Goal: Use online tool/utility: Utilize a website feature to perform a specific function

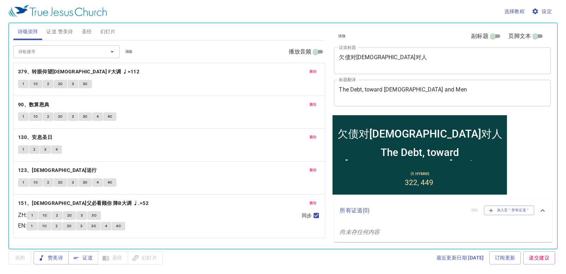
click at [132, 78] on div "删除 379、转眼仰望耶稣 F大调 ♩=112 1 1C 2 2C 3 3C" at bounding box center [170, 79] width 312 height 33
click at [76, 70] on b "379、转眼仰望[DEMOGRAPHIC_DATA] F大调 ♩=112" at bounding box center [78, 71] width 121 height 9
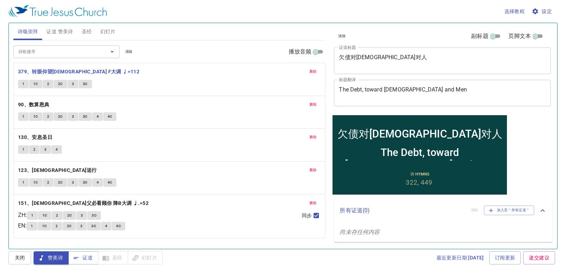
click at [24, 85] on span "1" at bounding box center [23, 84] width 2 height 6
click at [57, 69] on b "379、转眼仰望[DEMOGRAPHIC_DATA] F大调 ♩=112" at bounding box center [78, 71] width 121 height 9
click at [86, 256] on span "证道" at bounding box center [83, 257] width 19 height 9
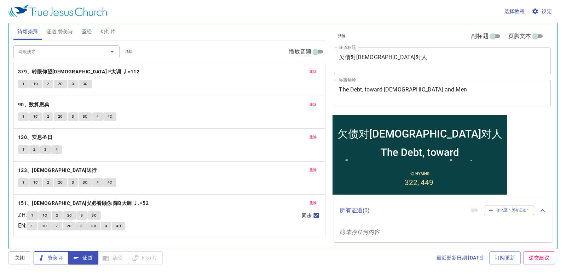
click at [51, 256] on span "赞美诗" at bounding box center [51, 257] width 24 height 9
click at [59, 69] on b "379、转眼仰望[DEMOGRAPHIC_DATA] F大调 ♩=112" at bounding box center [78, 71] width 121 height 9
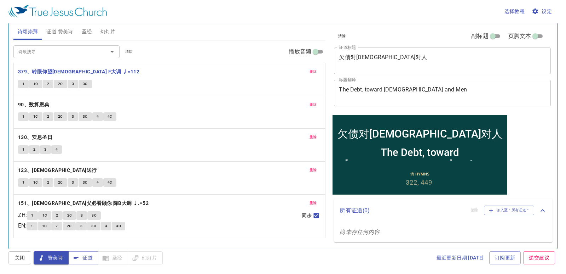
click at [59, 69] on b "379、转眼仰望[DEMOGRAPHIC_DATA] F大调 ♩=112" at bounding box center [78, 71] width 121 height 9
click at [24, 84] on span "1" at bounding box center [23, 84] width 2 height 6
click at [217, 179] on div "1 1C 2 2C 3 3C 4 4C" at bounding box center [169, 183] width 303 height 10
click at [70, 31] on span "证道 赞美诗" at bounding box center [59, 31] width 27 height 9
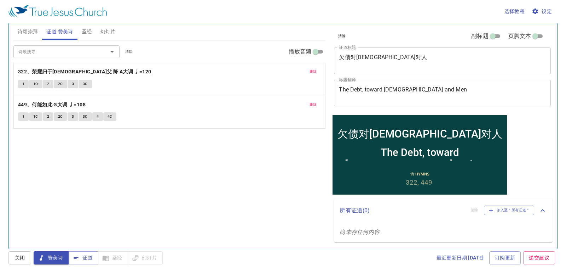
click at [75, 70] on b "322、荣耀归于天父 降 A大调 ♩=120" at bounding box center [84, 71] width 133 height 9
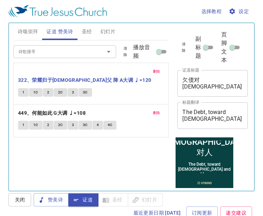
click at [84, 31] on span "圣经" at bounding box center [87, 31] width 10 height 9
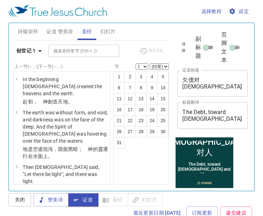
click at [30, 34] on span "诗颂崇拜" at bounding box center [28, 31] width 21 height 9
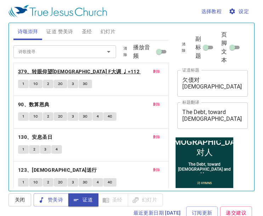
click at [45, 69] on b "379、转眼仰望[DEMOGRAPHIC_DATA] F大调 ♩=112" at bounding box center [78, 71] width 121 height 9
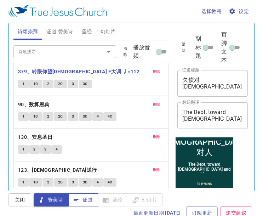
click at [84, 197] on span "证道" at bounding box center [83, 199] width 19 height 9
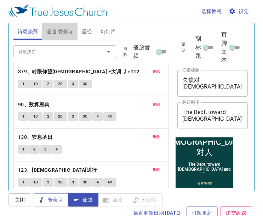
click at [61, 34] on span "证道 赞美诗" at bounding box center [59, 31] width 27 height 9
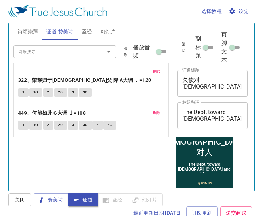
click at [90, 30] on span "圣经" at bounding box center [87, 31] width 10 height 9
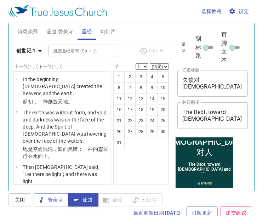
click at [66, 31] on span "证道 赞美诗" at bounding box center [59, 31] width 27 height 9
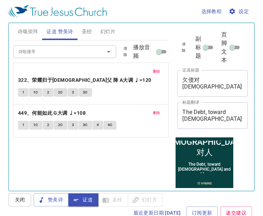
click at [33, 31] on span "诗颂崇拜" at bounding box center [28, 31] width 21 height 9
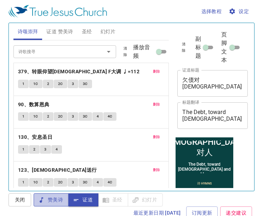
click at [44, 196] on icon "button" at bounding box center [41, 199] width 7 height 7
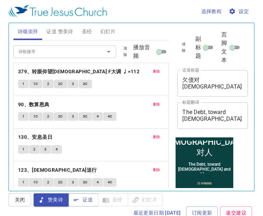
click at [24, 197] on span "关闭" at bounding box center [19, 199] width 11 height 9
click at [56, 200] on span "赞美诗" at bounding box center [51, 199] width 24 height 9
click at [27, 84] on button "1" at bounding box center [23, 84] width 11 height 8
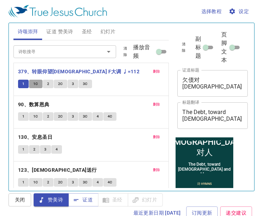
click at [36, 82] on span "1C" at bounding box center [35, 84] width 5 height 6
click at [46, 82] on button "2" at bounding box center [48, 84] width 11 height 8
click at [58, 82] on span "2C" at bounding box center [60, 84] width 5 height 6
click at [72, 84] on span "3" at bounding box center [73, 84] width 2 height 6
click at [90, 84] on button "3C" at bounding box center [85, 84] width 13 height 8
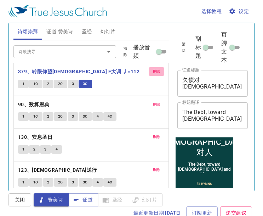
click at [153, 70] on span "删除" at bounding box center [156, 71] width 7 height 6
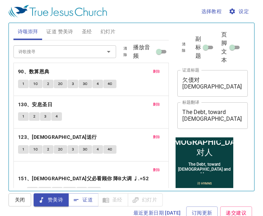
click at [153, 70] on span "删除" at bounding box center [156, 71] width 7 height 6
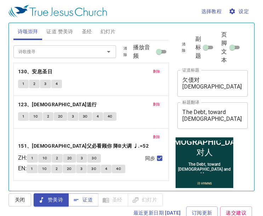
click at [151, 70] on button "删除" at bounding box center [157, 71] width 16 height 8
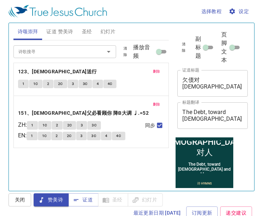
click at [155, 70] on span "删除" at bounding box center [156, 71] width 7 height 6
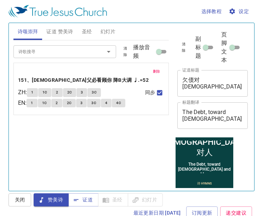
click at [155, 70] on span "删除" at bounding box center [156, 71] width 7 height 6
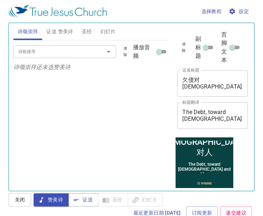
click at [63, 30] on span "证道 赞美诗" at bounding box center [59, 31] width 27 height 9
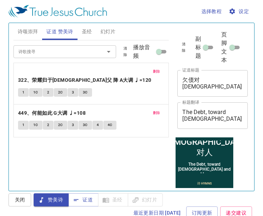
click at [158, 74] on span "删除" at bounding box center [156, 71] width 7 height 6
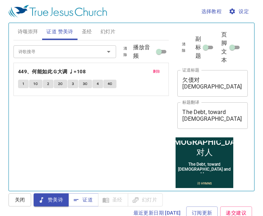
click at [158, 74] on span "删除" at bounding box center [156, 71] width 7 height 6
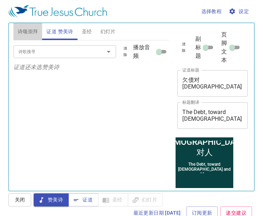
click at [24, 31] on span "诗颂崇拜" at bounding box center [28, 31] width 21 height 9
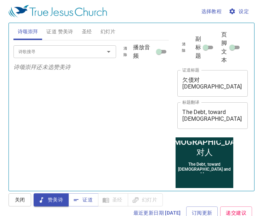
click at [105, 30] on span "幻灯片" at bounding box center [108, 31] width 15 height 9
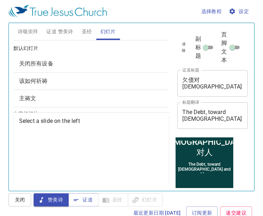
click at [56, 63] on span "关闭所有设备" at bounding box center [91, 63] width 144 height 8
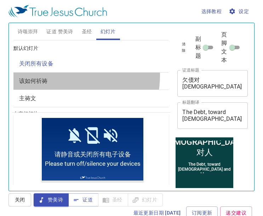
click at [51, 75] on div "该如何祈祷" at bounding box center [91, 81] width 156 height 17
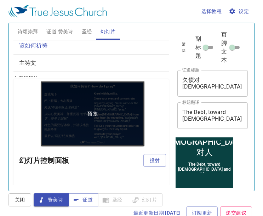
scroll to position [71, 0]
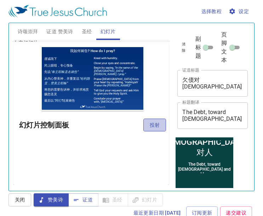
click at [149, 124] on span "投射" at bounding box center [154, 125] width 11 height 9
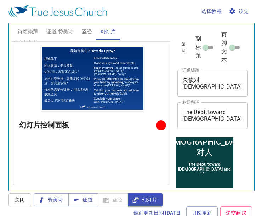
click at [34, 25] on button "诗颂崇拜" at bounding box center [27, 31] width 29 height 17
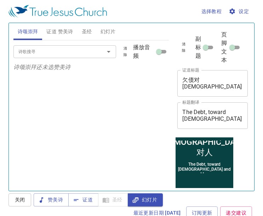
click at [224, 87] on textarea "欠债对神对人" at bounding box center [212, 82] width 61 height 13
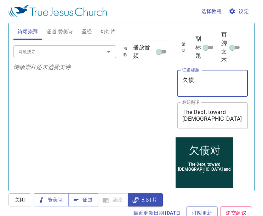
type textarea "欠"
type textarea "s"
type textarea "神存在ma"
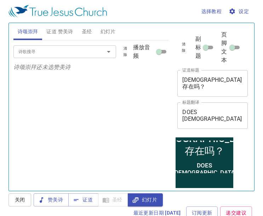
click at [62, 34] on span "证道 赞美诗" at bounding box center [59, 31] width 27 height 9
click at [108, 52] on icon "Open" at bounding box center [109, 52] width 4 height 2
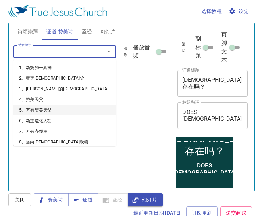
click at [44, 106] on li "5、万有赞美天父" at bounding box center [64, 110] width 103 height 11
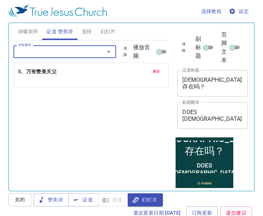
click at [79, 52] on input "诗歌搜寻" at bounding box center [55, 51] width 78 height 8
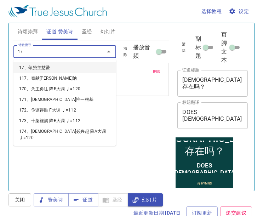
type input "179"
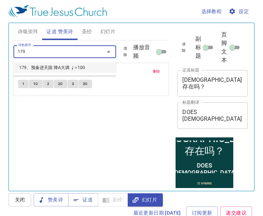
click at [71, 62] on li "179、预备进天国 降A大调 ♩=100" at bounding box center [64, 67] width 103 height 11
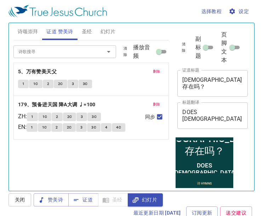
click at [34, 29] on span "诗颂崇拜" at bounding box center [28, 31] width 21 height 9
click at [35, 34] on span "诗颂崇拜" at bounding box center [28, 31] width 21 height 9
click at [33, 33] on span "诗颂崇拜" at bounding box center [28, 31] width 21 height 9
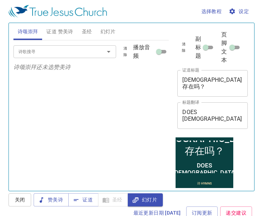
click at [61, 56] on input "诗歌搜寻" at bounding box center [55, 51] width 78 height 8
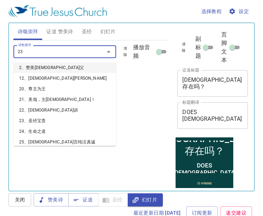
type input "237"
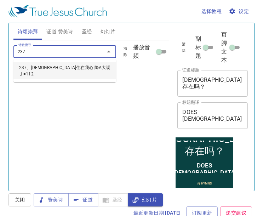
click at [81, 70] on li "237、[DEMOGRAPHIC_DATA]住在我心 降A大调 ♩=112" at bounding box center [64, 70] width 103 height 17
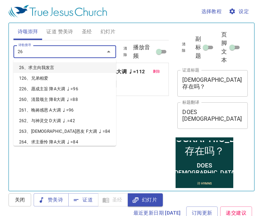
type input "263"
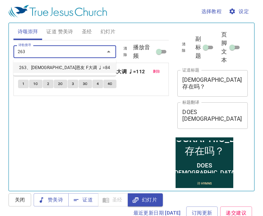
click at [45, 67] on li "263、[DEMOGRAPHIC_DATA]恩友 F大调 ♩=84" at bounding box center [64, 67] width 103 height 11
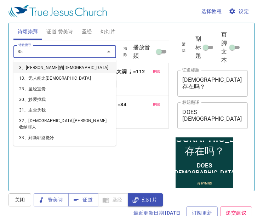
type input "355"
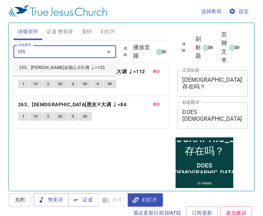
click at [65, 63] on li "355、[PERSON_NAME]在我心 D大调 ♩=120" at bounding box center [64, 67] width 103 height 11
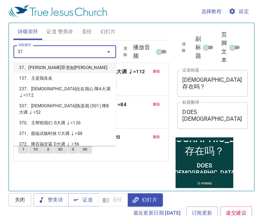
type input "379"
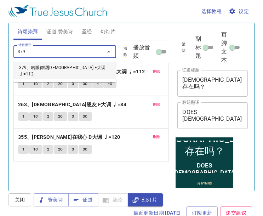
click at [65, 63] on li "379、转眼仰望[DEMOGRAPHIC_DATA] F大调 ♩=112" at bounding box center [64, 70] width 103 height 17
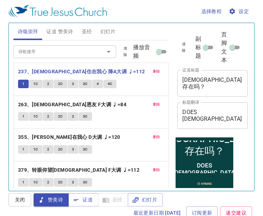
click at [109, 32] on span "幻灯片" at bounding box center [108, 31] width 15 height 9
click at [104, 29] on span "幻灯片" at bounding box center [108, 31] width 15 height 9
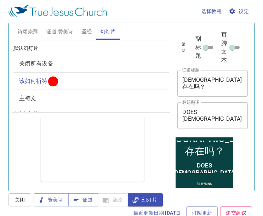
click at [83, 29] on span "圣经" at bounding box center [87, 31] width 10 height 9
click at [83, 32] on span "圣经" at bounding box center [87, 31] width 10 height 9
click at [48, 30] on span "证道 赞美诗" at bounding box center [59, 31] width 27 height 9
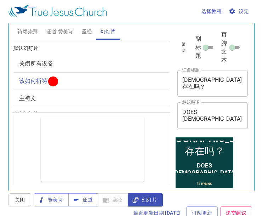
click at [92, 31] on span "圣经" at bounding box center [87, 31] width 10 height 9
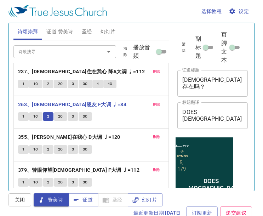
click at [75, 117] on button "3" at bounding box center [73, 116] width 11 height 8
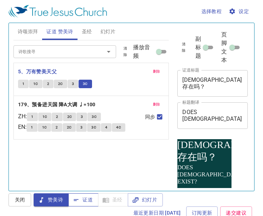
click at [93, 205] on button "证道" at bounding box center [83, 199] width 30 height 13
click at [89, 194] on button "证道" at bounding box center [83, 199] width 30 height 13
click at [87, 198] on span "证道" at bounding box center [83, 199] width 19 height 9
click at [84, 198] on span "证道" at bounding box center [83, 199] width 19 height 9
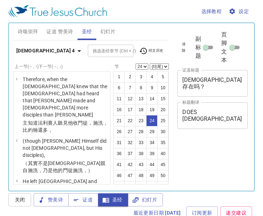
select select "24"
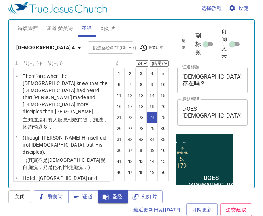
scroll to position [1044, 0]
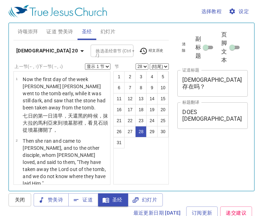
select select "28"
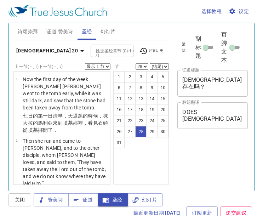
scroll to position [3, 0]
select select "28"
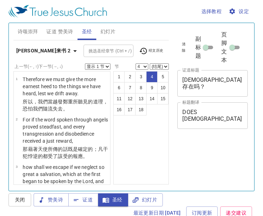
select select "4"
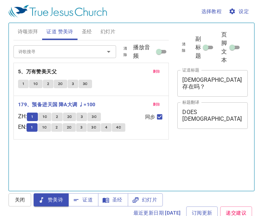
scroll to position [3, 0]
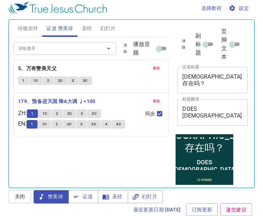
click at [47, 111] on span "1C" at bounding box center [44, 113] width 5 height 6
click at [47, 110] on span "1C" at bounding box center [44, 113] width 5 height 6
click at [47, 111] on span "1C" at bounding box center [44, 113] width 5 height 6
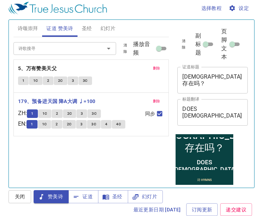
click at [47, 111] on span "1C" at bounding box center [44, 113] width 5 height 6
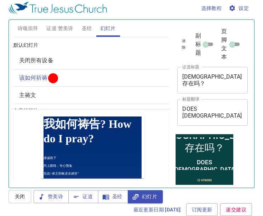
scroll to position [71, 0]
